Goal: Task Accomplishment & Management: Manage account settings

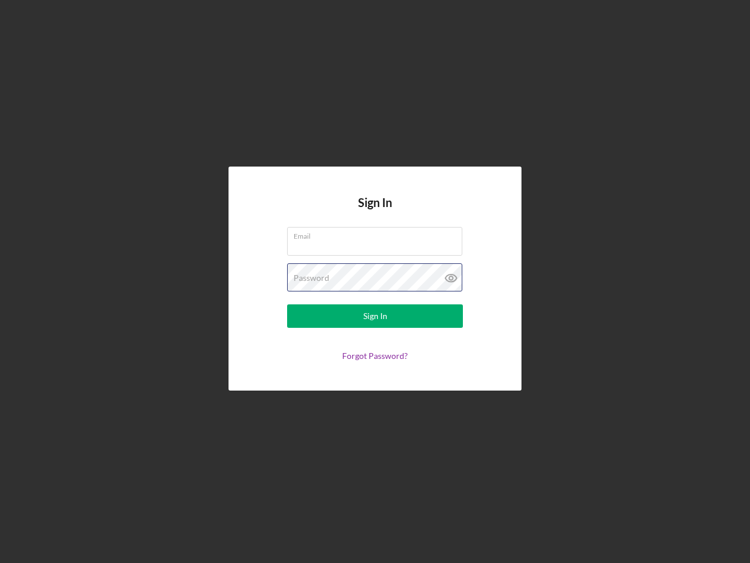
click at [375, 281] on div "Password" at bounding box center [375, 277] width 176 height 29
click at [451, 278] on icon at bounding box center [451, 277] width 29 height 29
